Goal: Task Accomplishment & Management: Complete application form

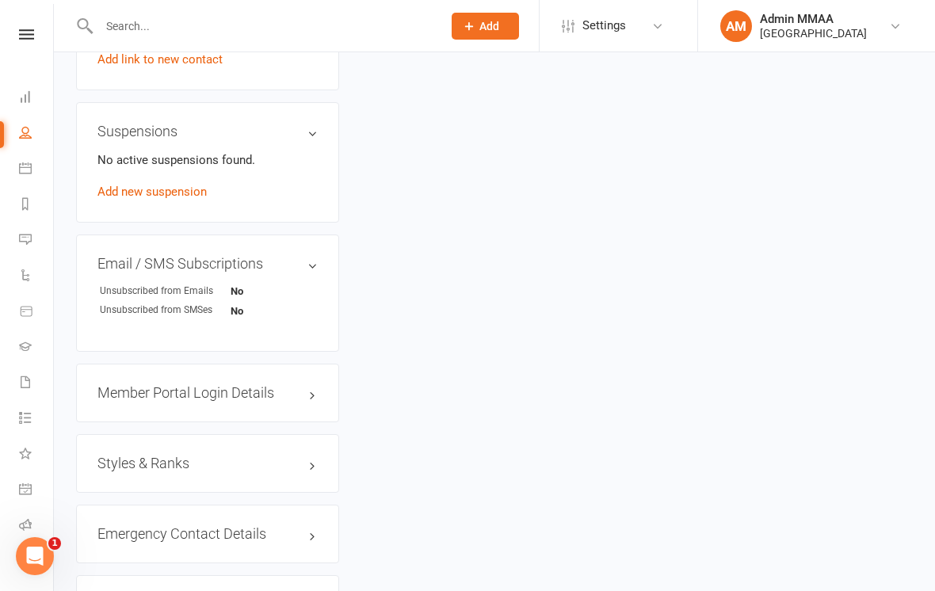
click at [196, 15] on input "text" at bounding box center [262, 26] width 337 height 22
type input "[PERSON_NAME]"
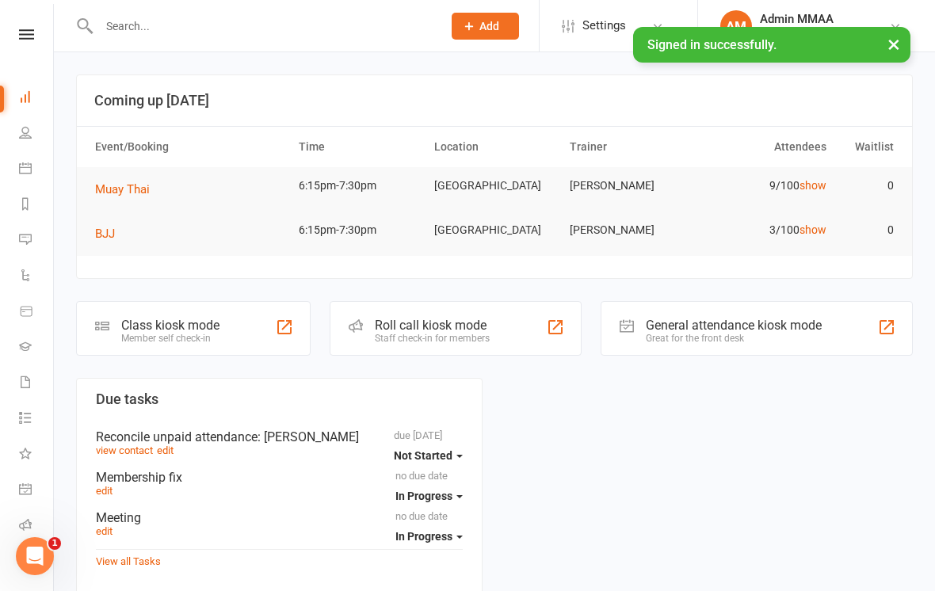
click at [148, 36] on input "text" at bounding box center [262, 26] width 337 height 22
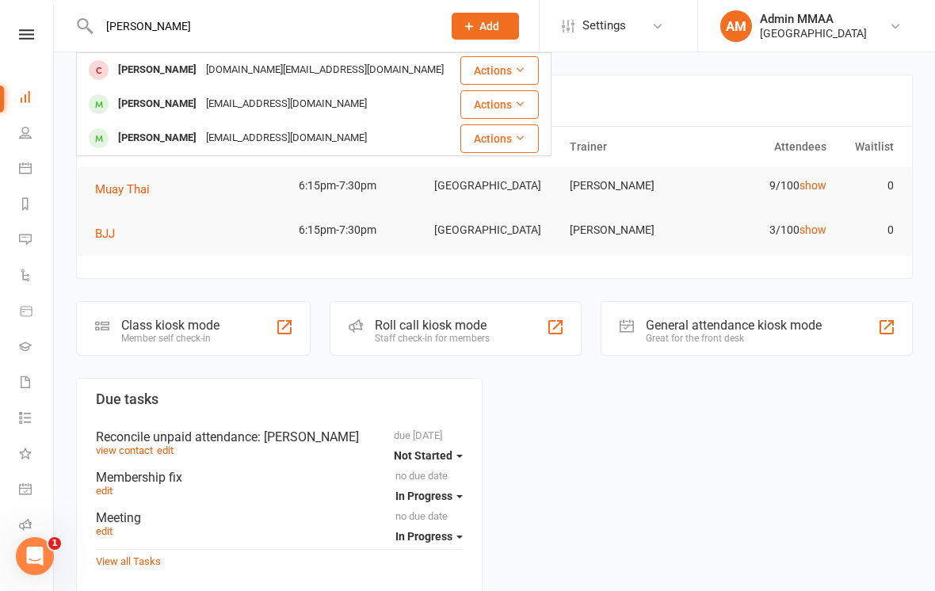
type input "[PERSON_NAME]"
click at [130, 100] on div "Brock Shelford" at bounding box center [157, 104] width 88 height 23
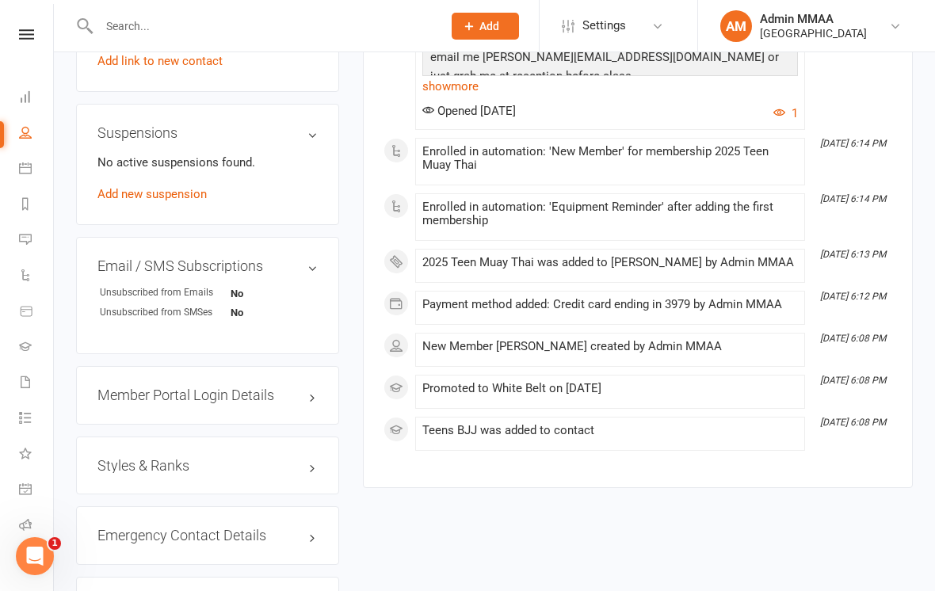
scroll to position [966, 0]
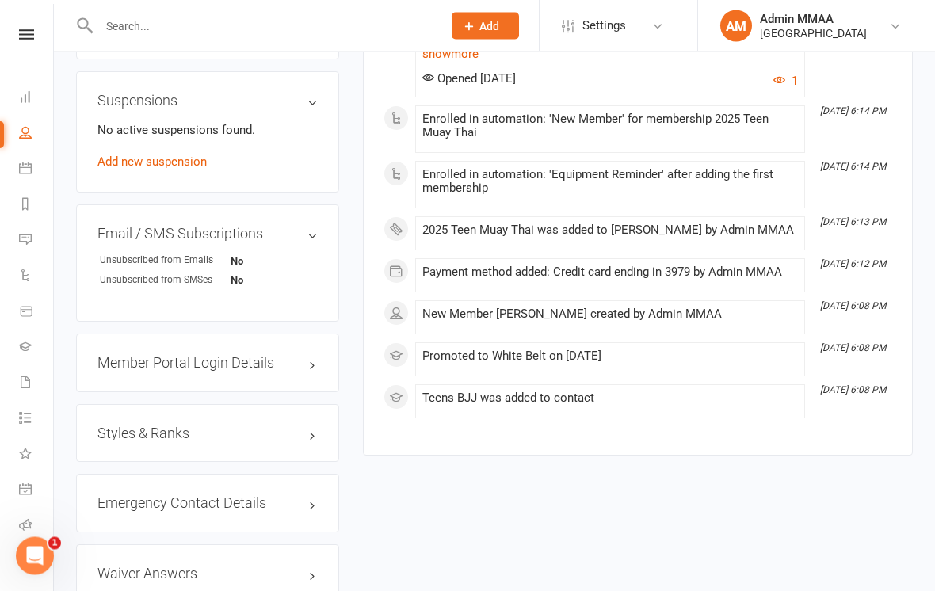
click at [234, 459] on div "Styles & Ranks" at bounding box center [207, 434] width 263 height 59
click at [216, 442] on h3 "Styles & Ranks" at bounding box center [207, 434] width 220 height 16
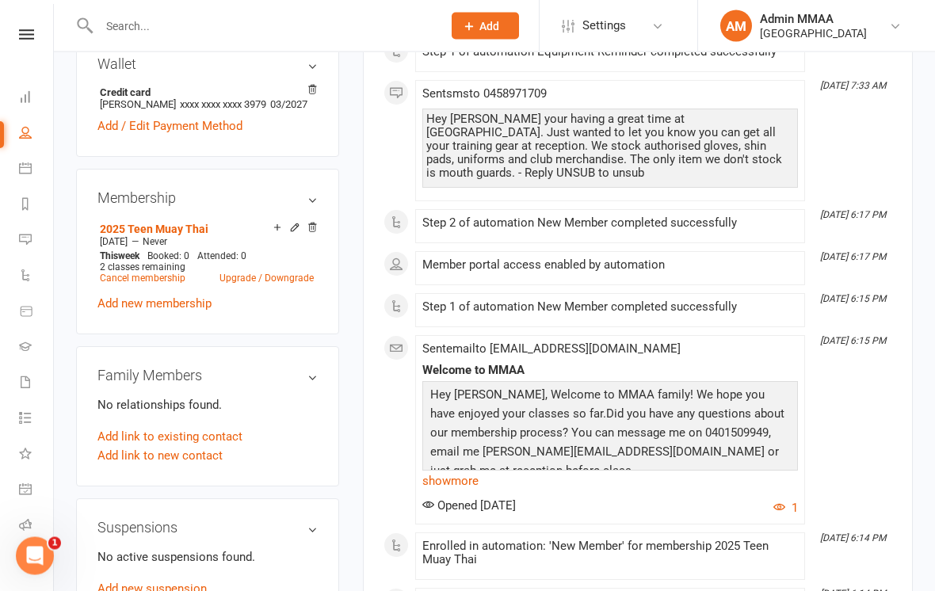
scroll to position [539, 0]
click at [314, 235] on icon at bounding box center [312, 229] width 11 height 13
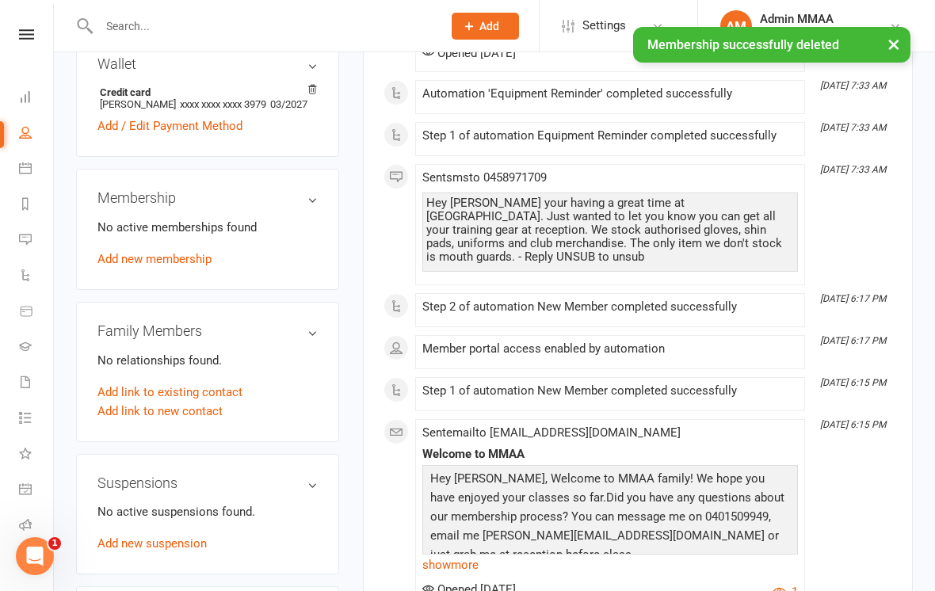
click at [165, 266] on link "Add new membership" at bounding box center [154, 259] width 114 height 14
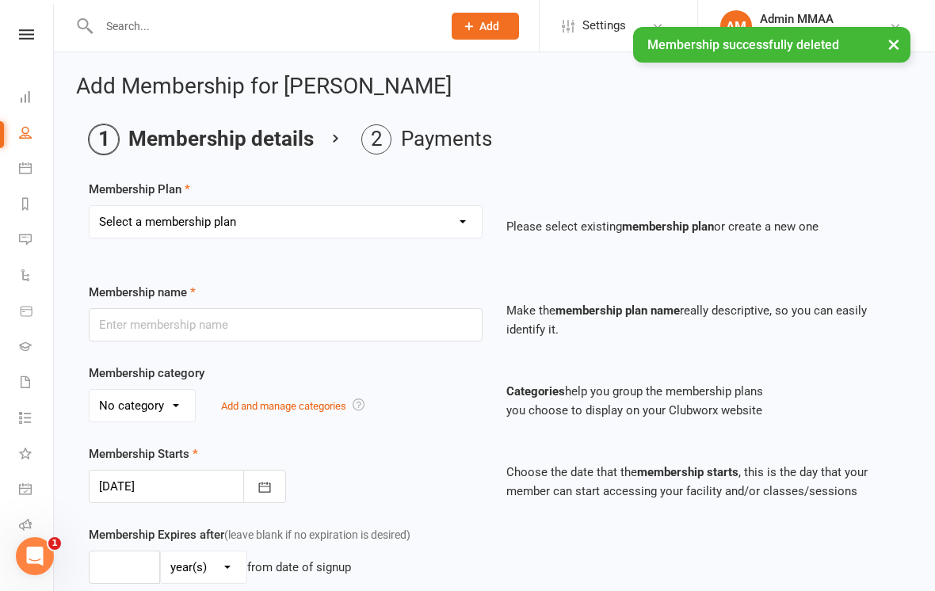
click at [414, 233] on select "Select a membership plan 2024 Beginner Courses - Zen Do Kai, BJJ, Muay Thai 202…" at bounding box center [286, 222] width 392 height 32
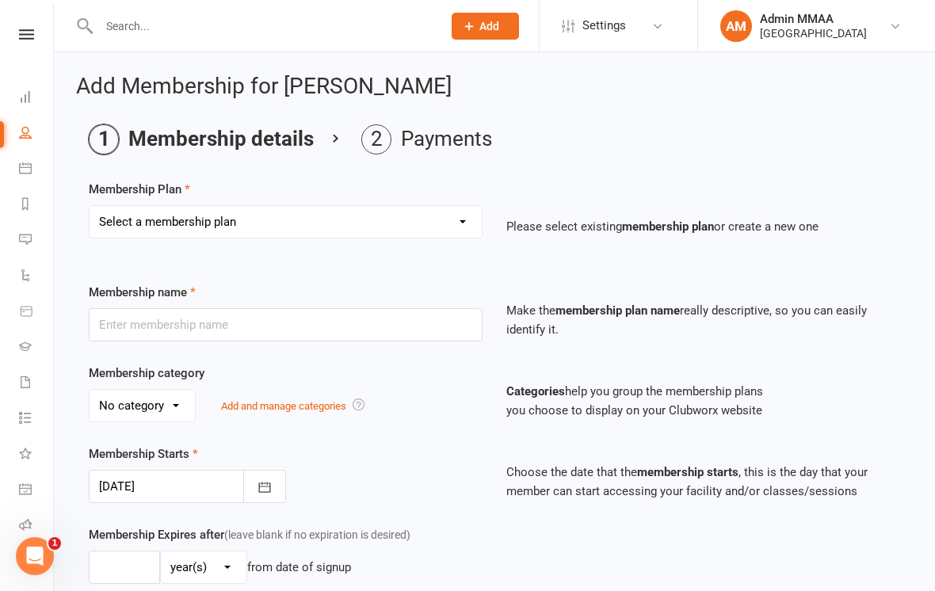
select select "4"
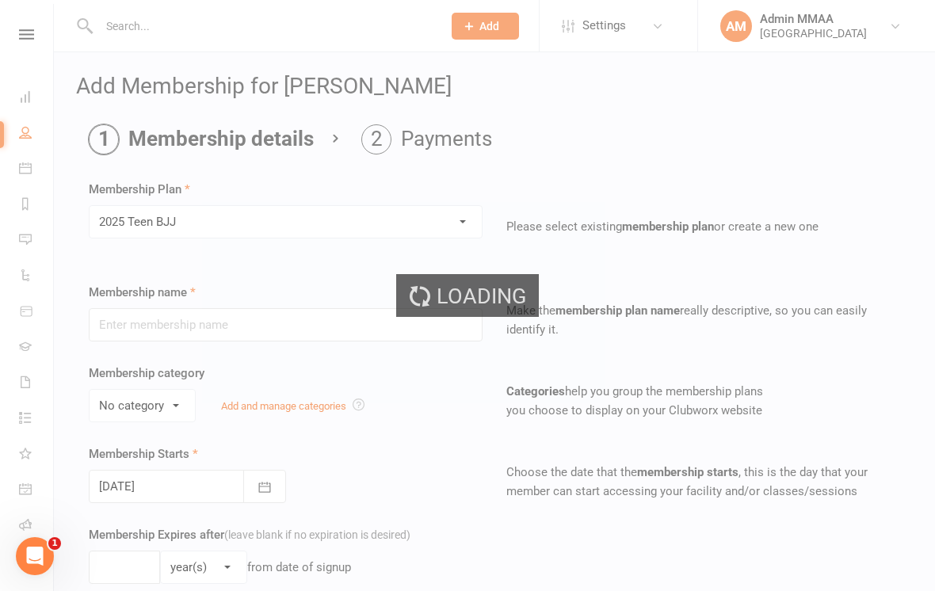
type input "2025 Teen BJJ"
select select "1"
type input "0"
type input "2"
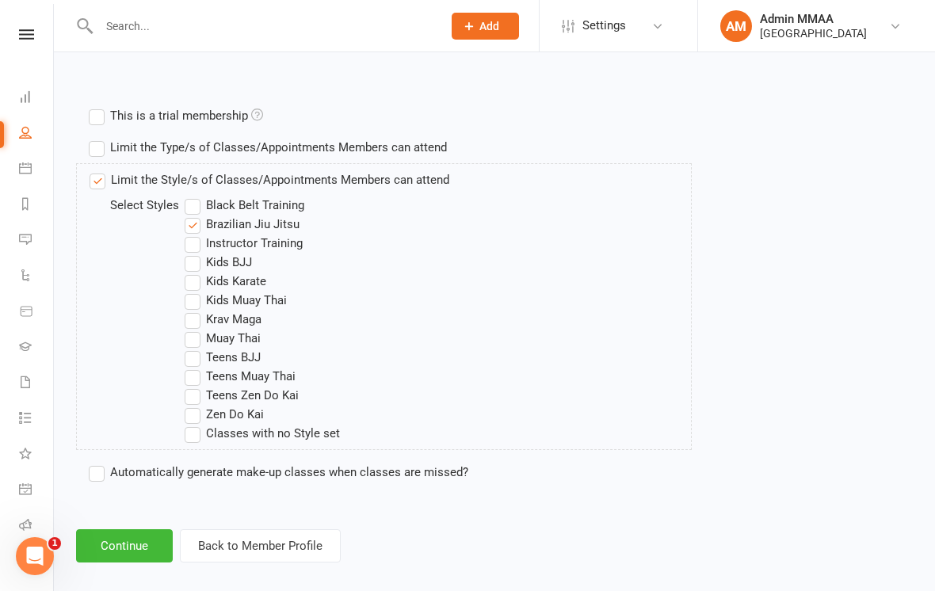
scroll to position [725, 0]
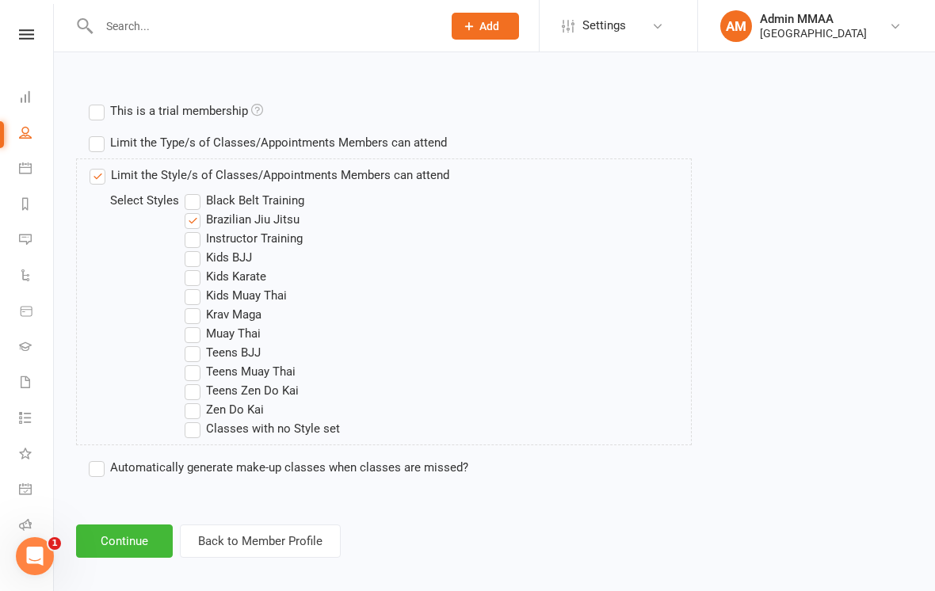
click at [134, 544] on button "Continue" at bounding box center [124, 540] width 97 height 33
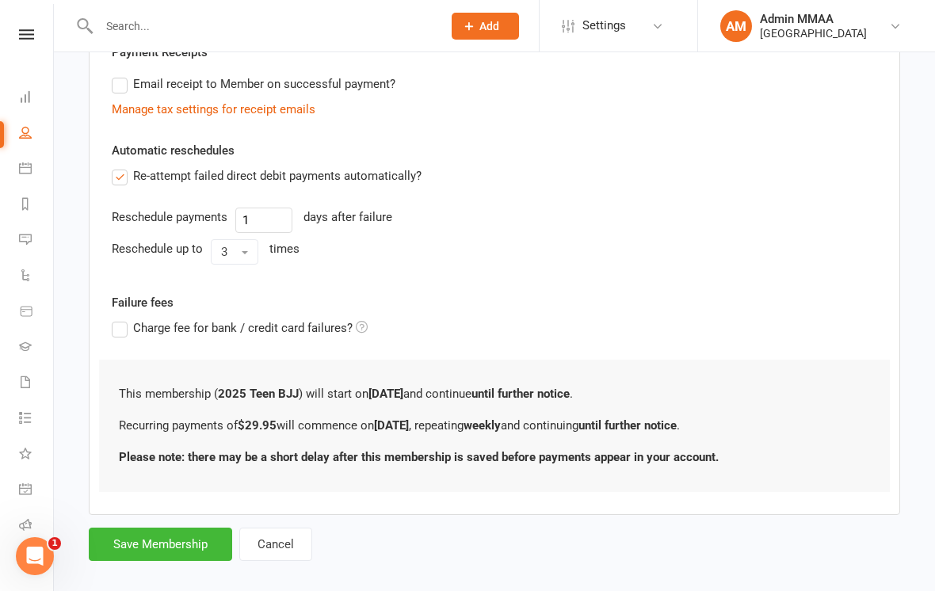
scroll to position [486, 0]
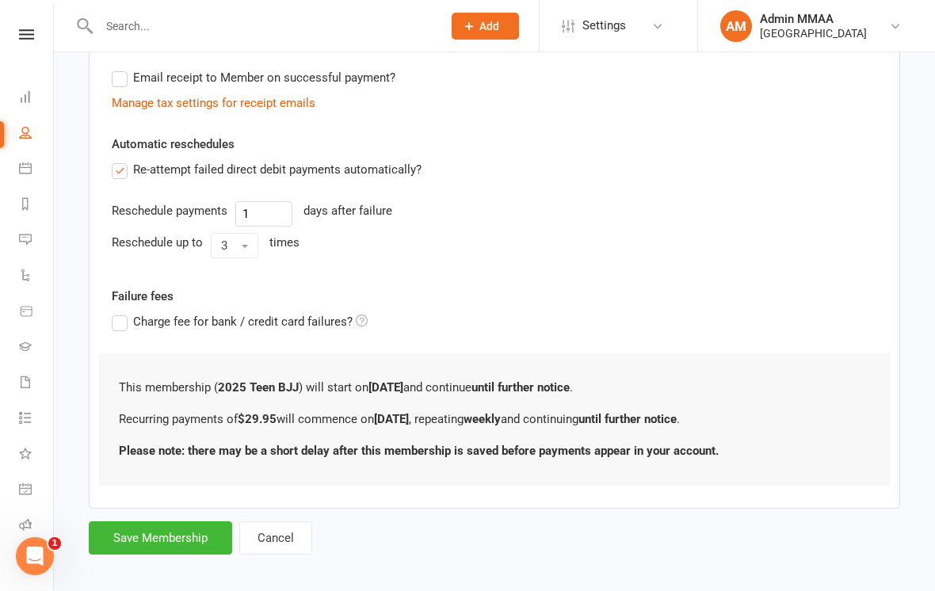
click at [185, 541] on button "Save Membership" at bounding box center [160, 537] width 143 height 33
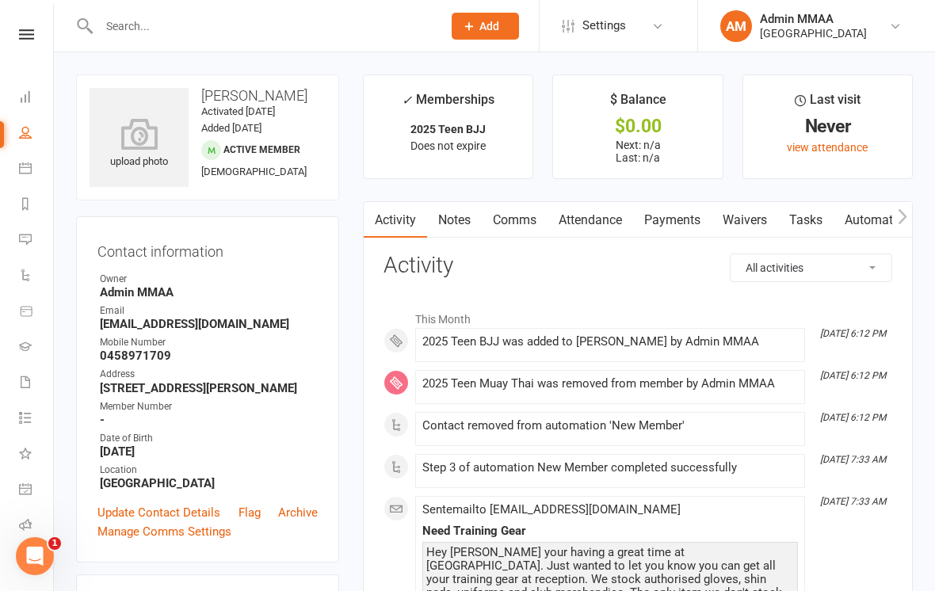
click at [267, 19] on input "text" at bounding box center [262, 26] width 337 height 22
type input "W"
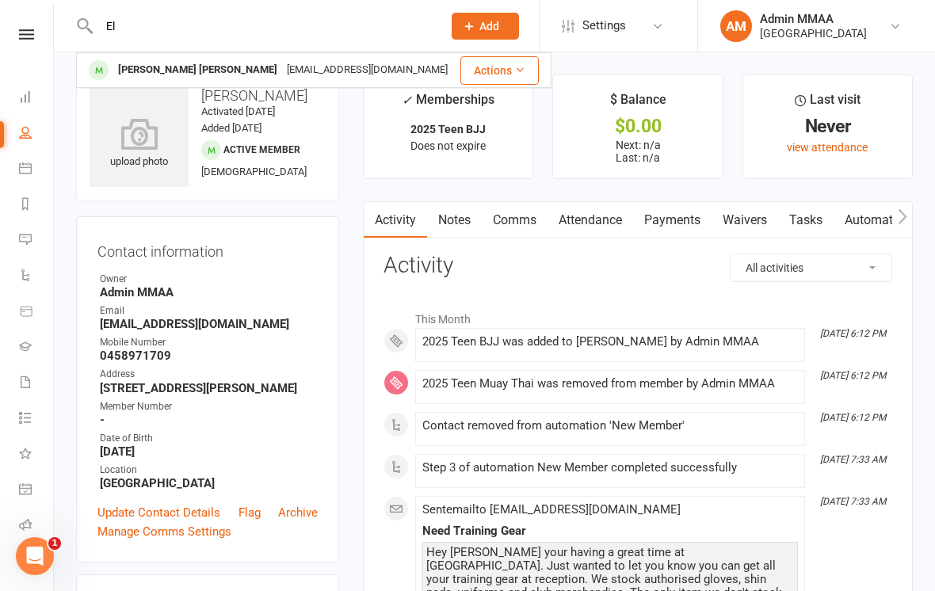
type input "E"
